Goal: Task Accomplishment & Management: Use online tool/utility

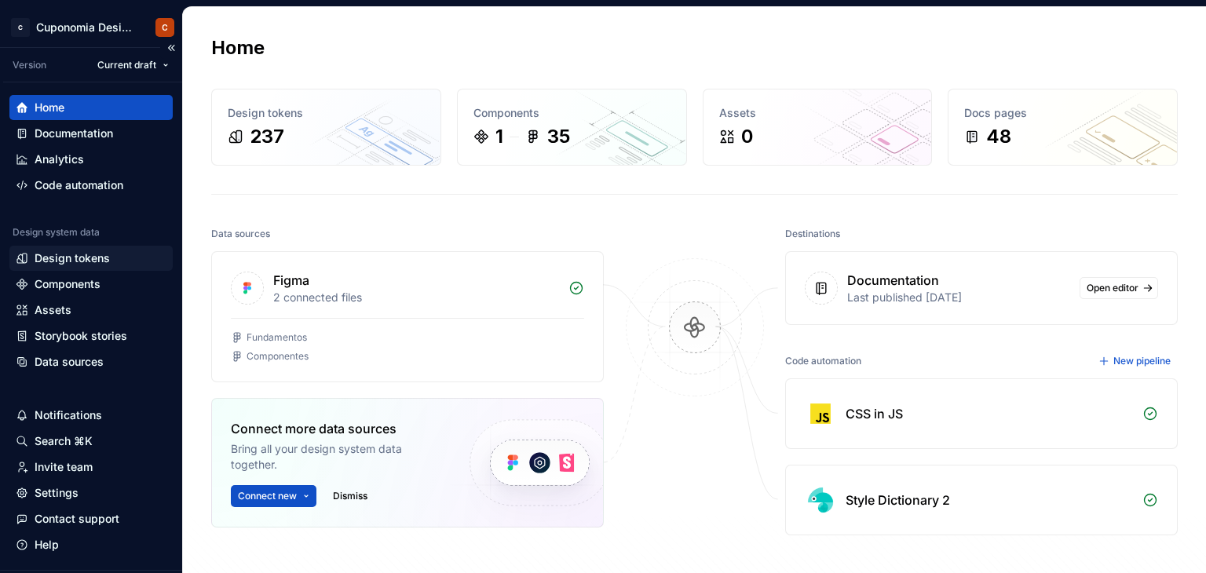
click at [97, 262] on div "Design tokens" at bounding box center [72, 259] width 75 height 16
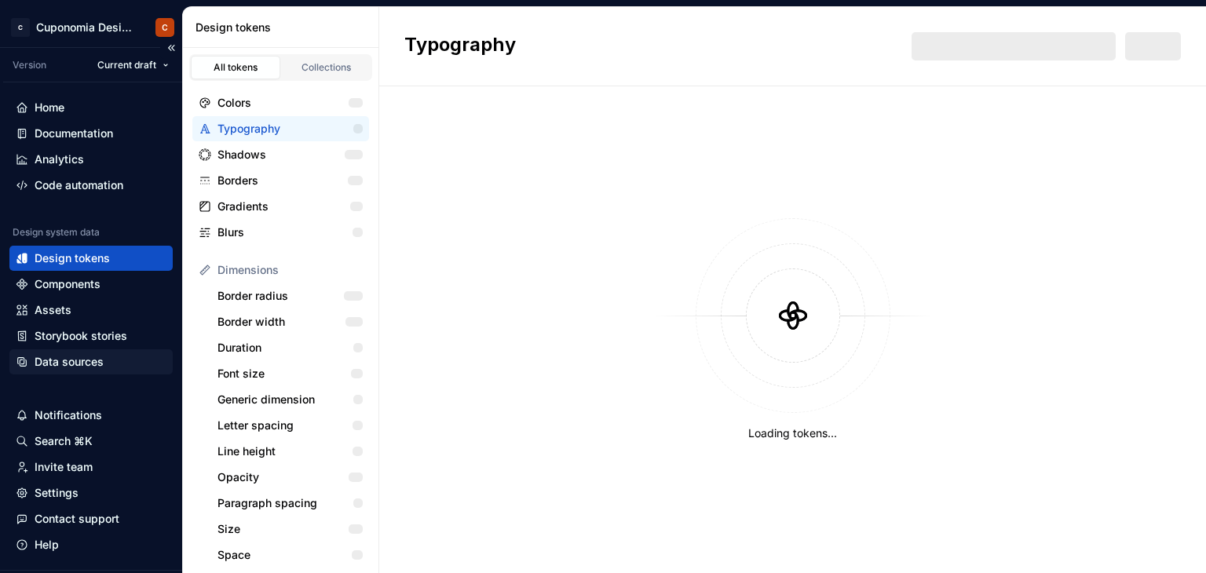
click at [97, 356] on div "Data sources" at bounding box center [69, 362] width 69 height 16
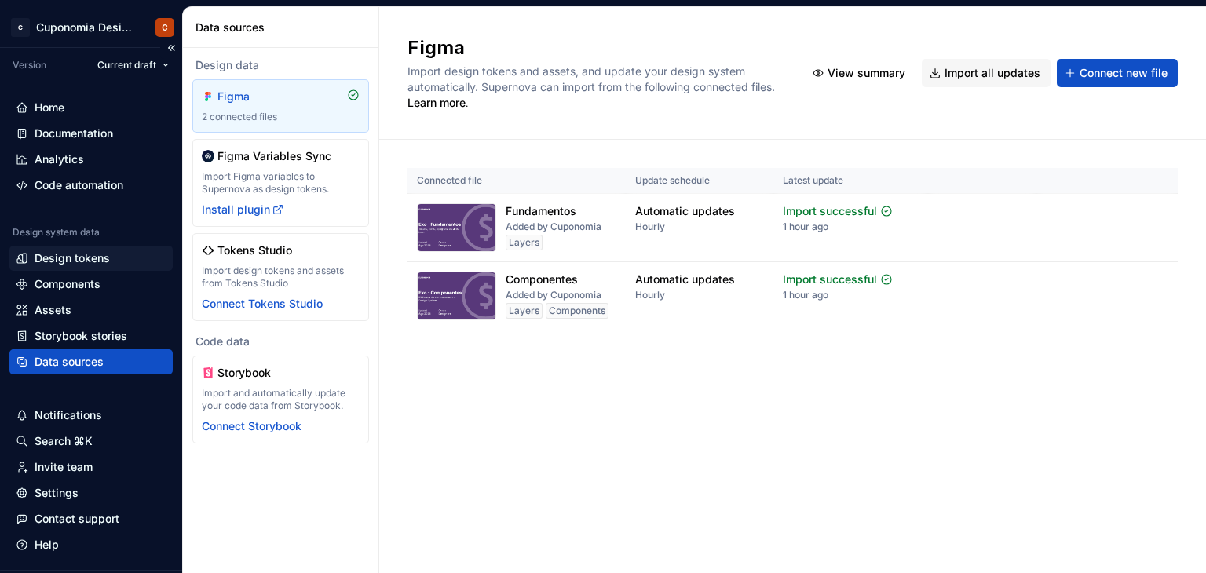
click at [101, 258] on div "Design tokens" at bounding box center [72, 259] width 75 height 16
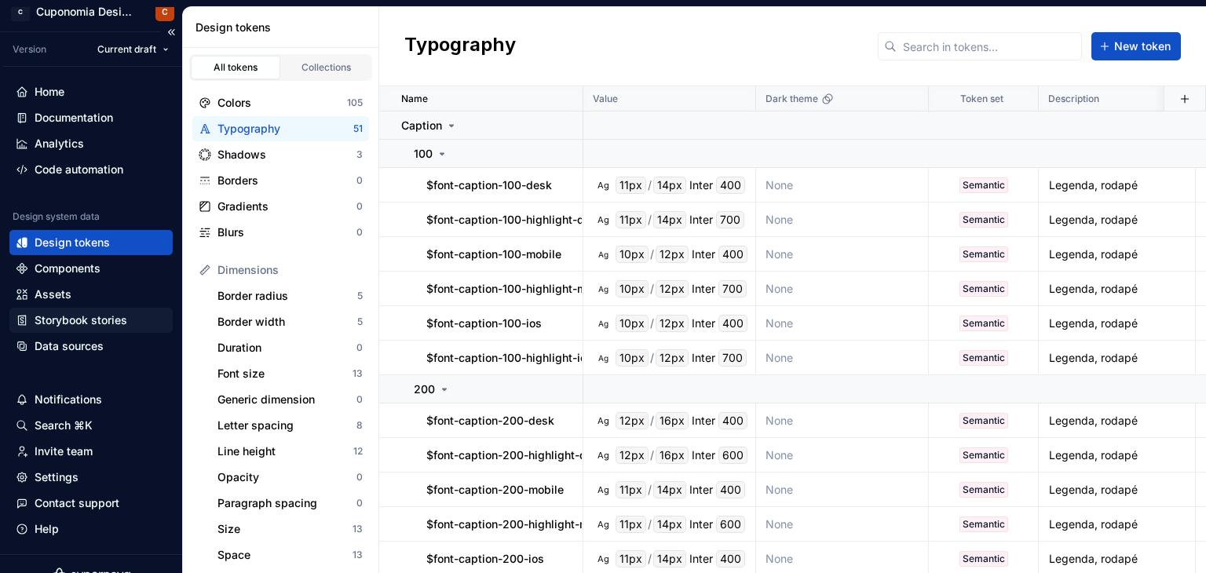
scroll to position [38, 0]
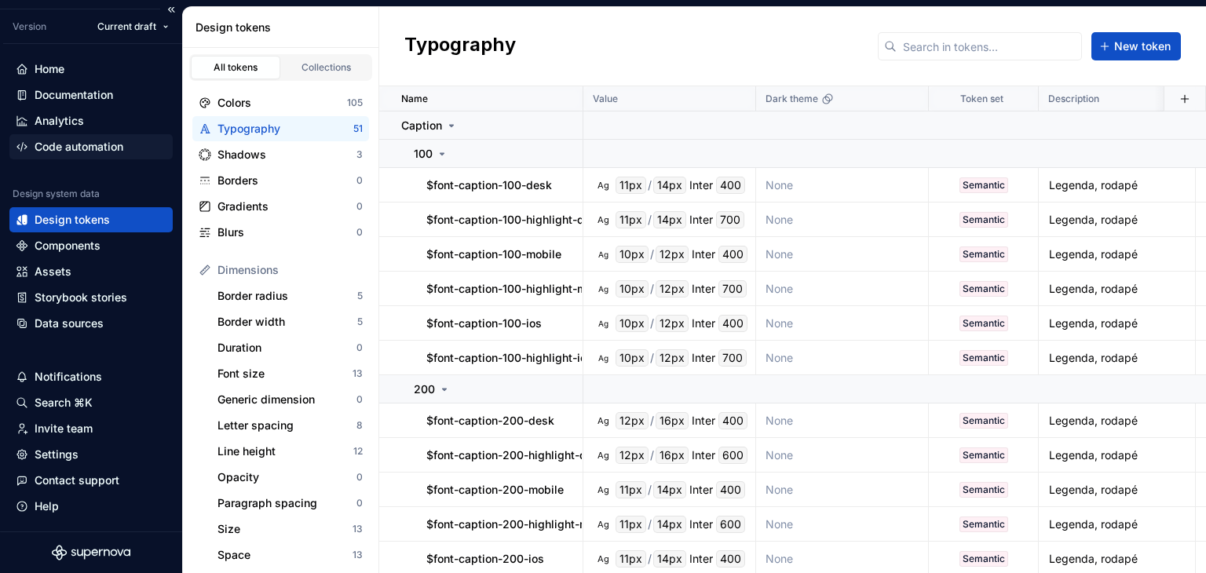
click at [100, 144] on div "Code automation" at bounding box center [79, 147] width 89 height 16
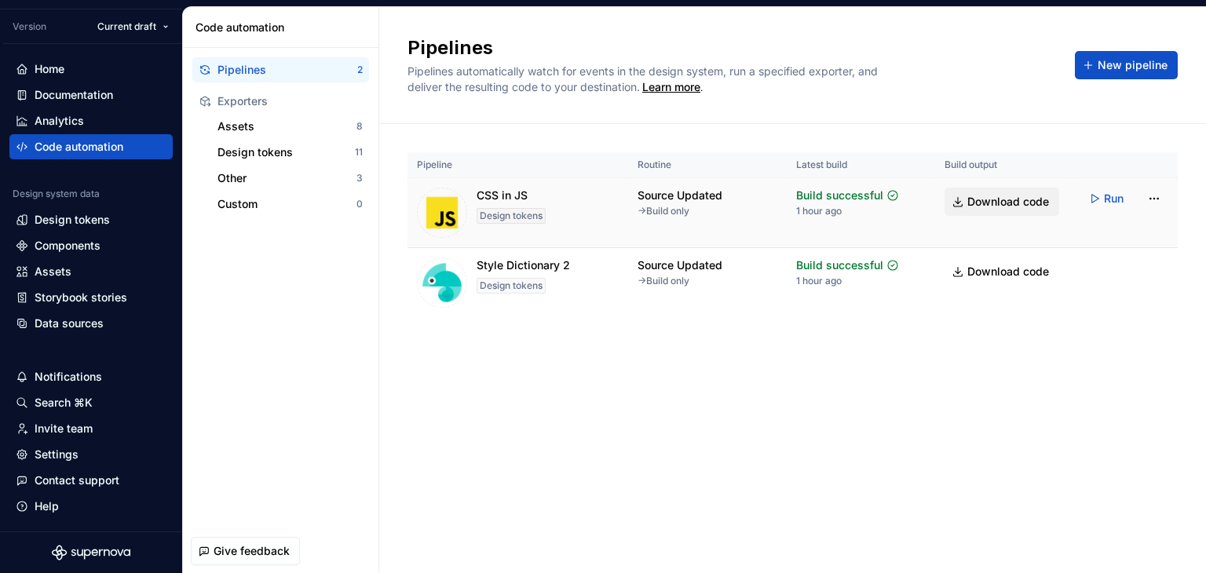
click at [971, 210] on link "Download code" at bounding box center [1002, 202] width 115 height 28
click at [993, 277] on span "Download code" at bounding box center [1009, 272] width 82 height 16
